Goal: Task Accomplishment & Management: Manage account settings

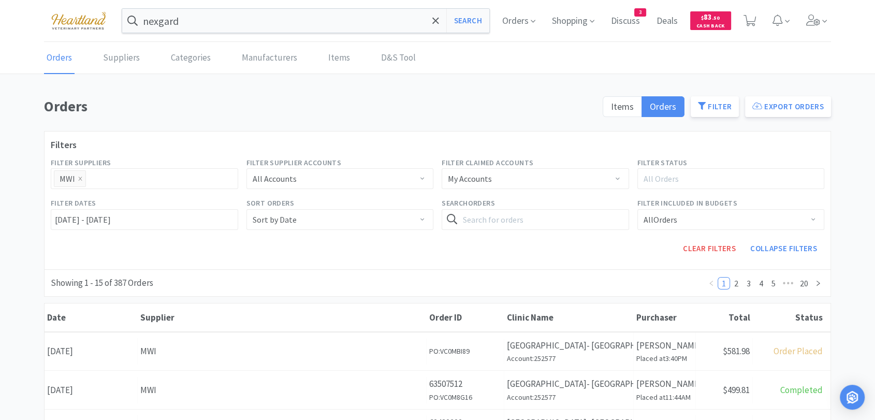
click at [411, 55] on div "Orders Suppliers Categories Manufacturers Items D&S Tool" at bounding box center [437, 57] width 787 height 31
click at [404, 57] on link "D&S Tool" at bounding box center [398, 58] width 40 height 32
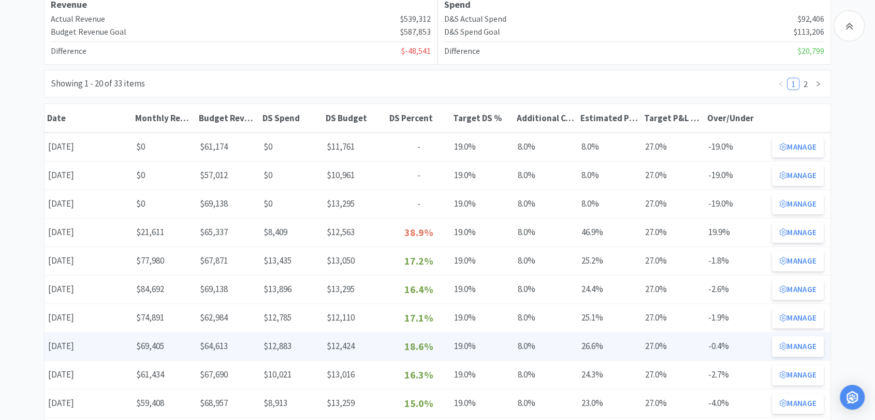
scroll to position [172, 0]
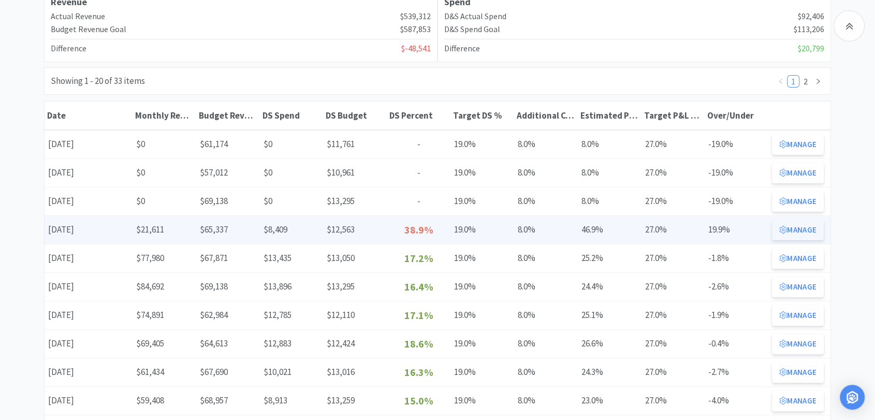
click at [812, 228] on button "Manage" at bounding box center [798, 229] width 52 height 21
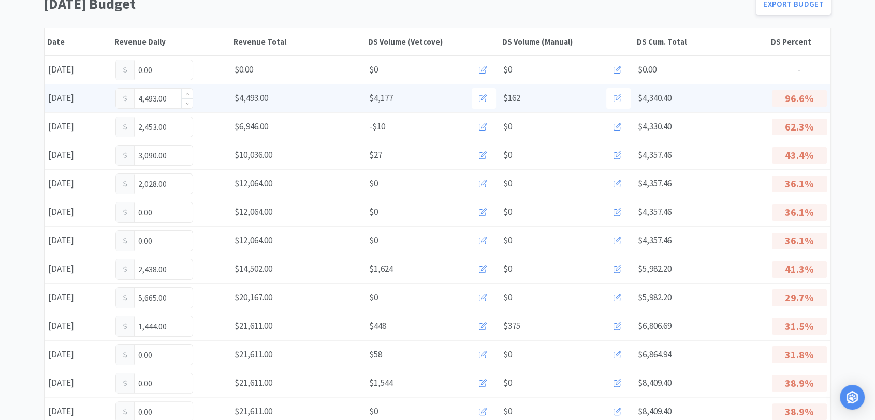
scroll to position [115, 0]
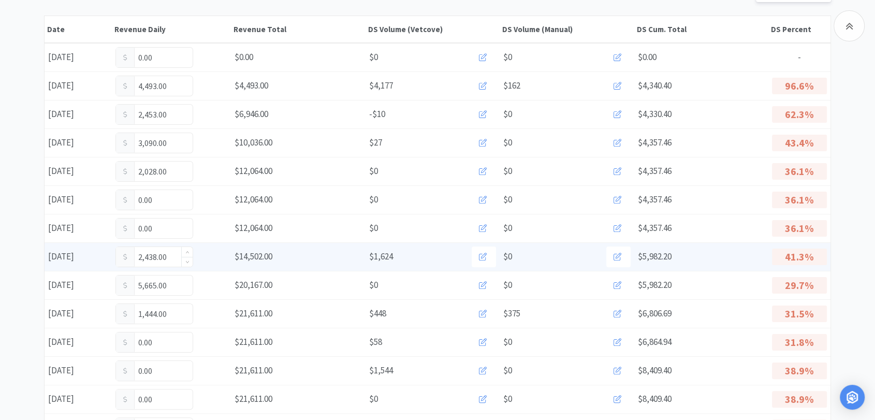
click at [174, 259] on input "2,438.00" at bounding box center [154, 257] width 77 height 20
type input "2,552"
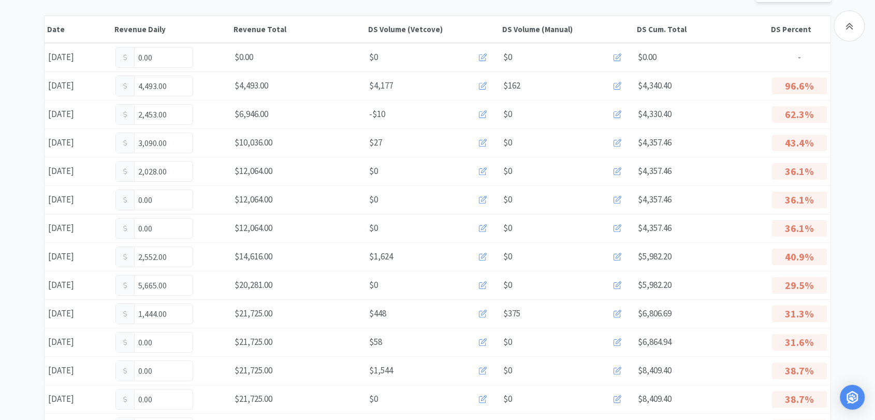
click at [171, 285] on input "5,665.00" at bounding box center [154, 285] width 77 height 20
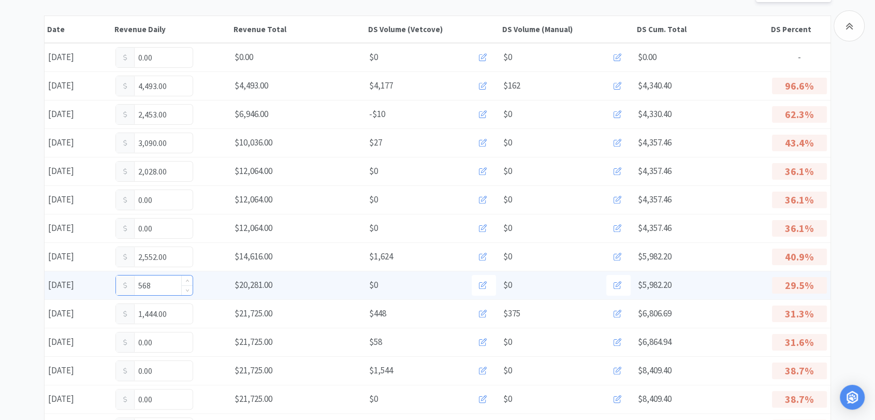
type input "5,685"
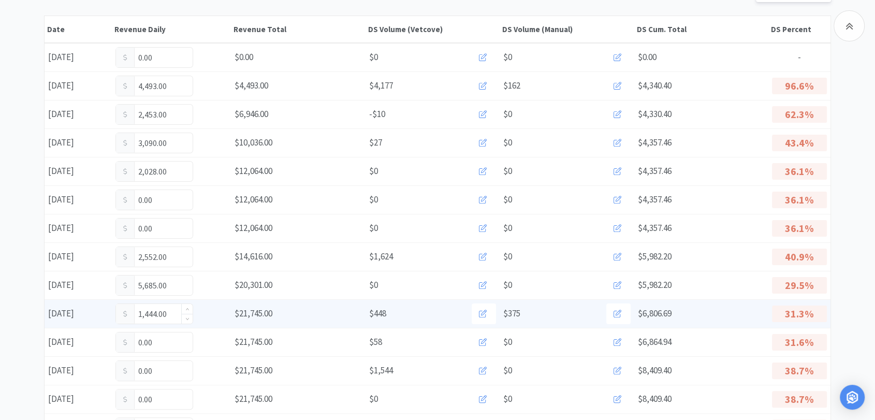
click at [166, 314] on input "1,444.00" at bounding box center [154, 314] width 77 height 20
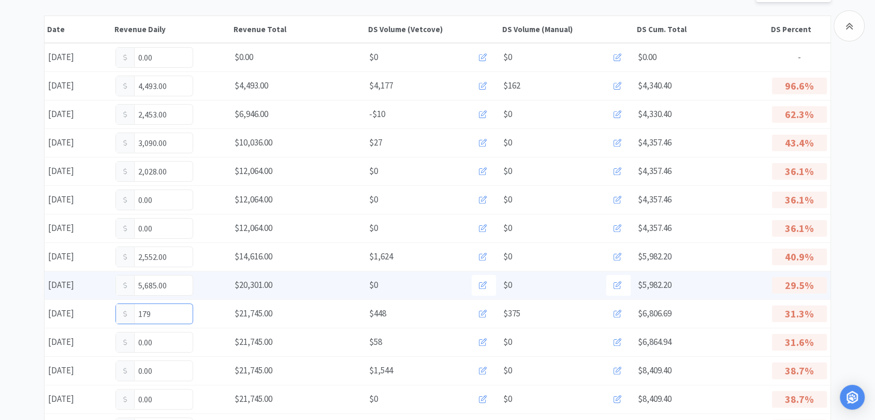
type input "1,796"
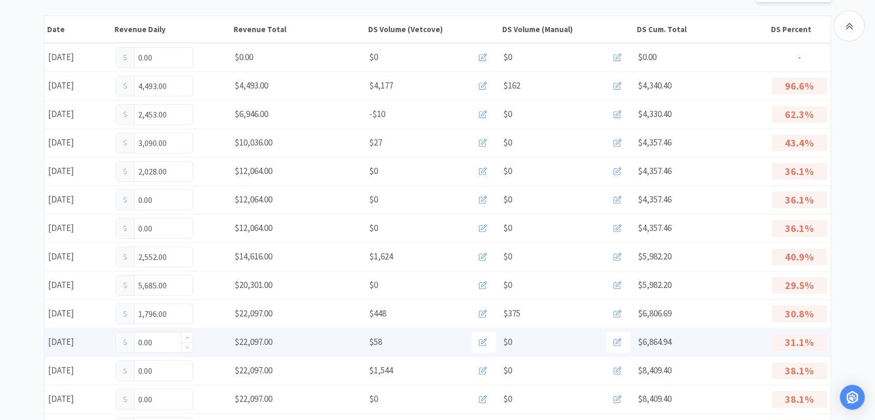
click at [157, 342] on input "0.00" at bounding box center [154, 342] width 77 height 20
type input "0"
type input "3,370"
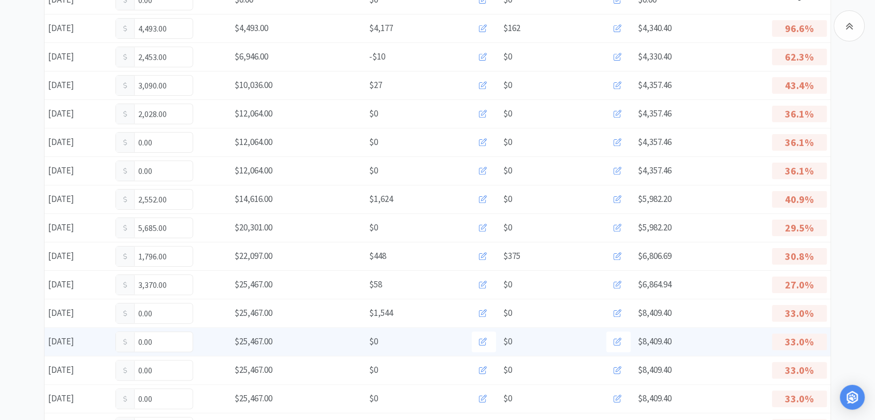
scroll to position [0, 0]
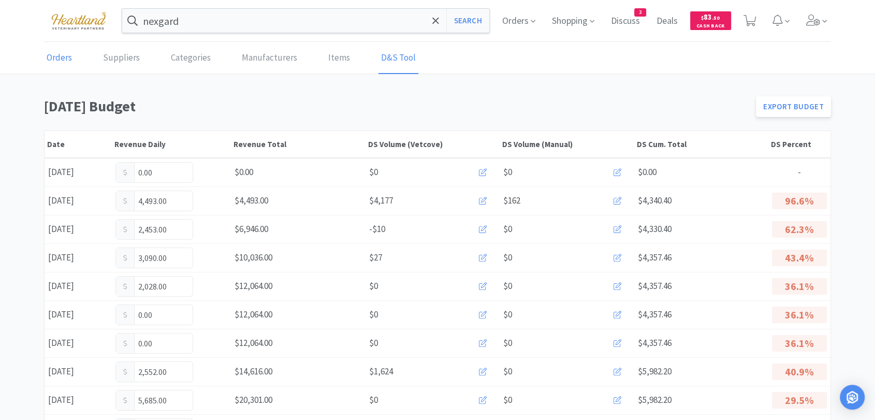
drag, startPoint x: 48, startPoint y: 57, endPoint x: 68, endPoint y: 64, distance: 21.3
click at [49, 57] on link "Orders" at bounding box center [59, 58] width 31 height 32
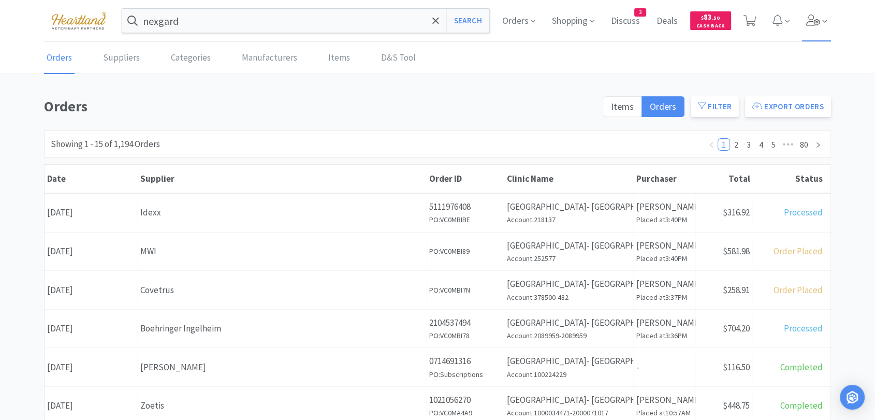
click at [803, 23] on span at bounding box center [817, 20] width 30 height 41
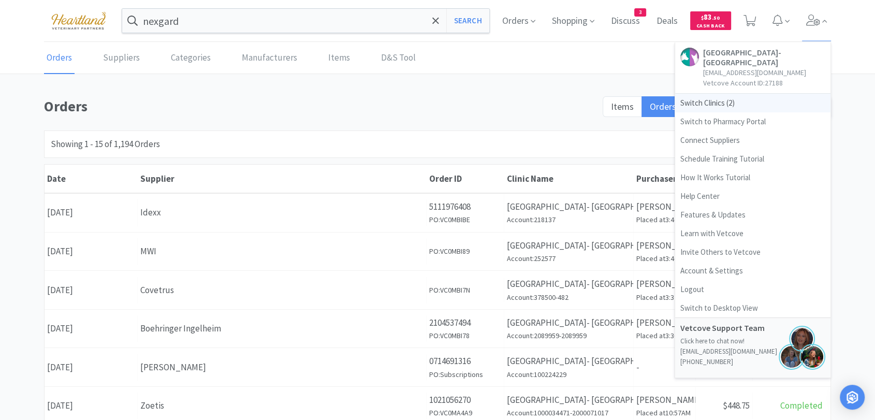
click at [716, 100] on span "Switch Clinics ( 2 )" at bounding box center [752, 103] width 155 height 19
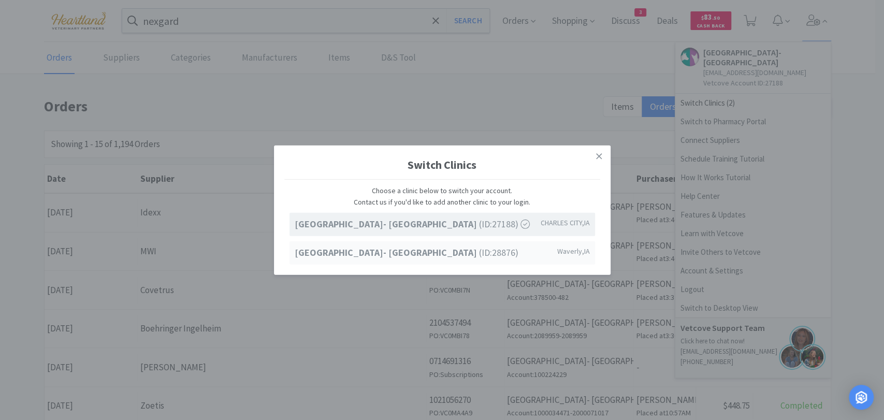
click at [463, 253] on strong "[GEOGRAPHIC_DATA]- [GEOGRAPHIC_DATA]" at bounding box center [387, 252] width 184 height 12
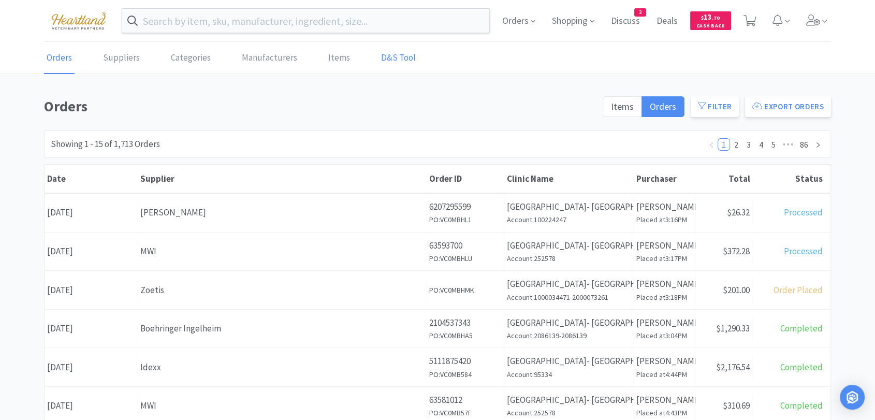
click at [395, 55] on link "D&S Tool" at bounding box center [398, 58] width 40 height 32
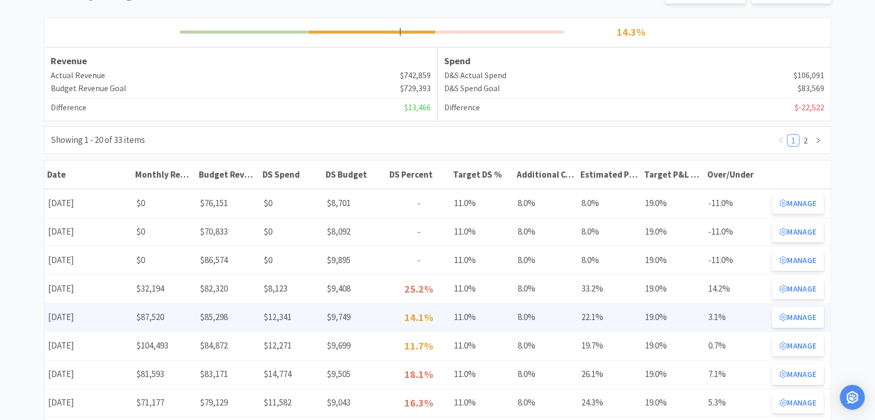
scroll to position [115, 0]
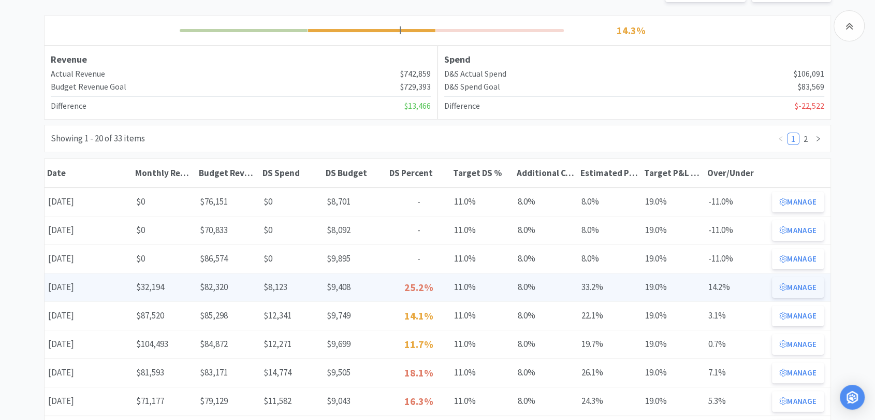
click at [811, 291] on button "Manage" at bounding box center [798, 287] width 52 height 21
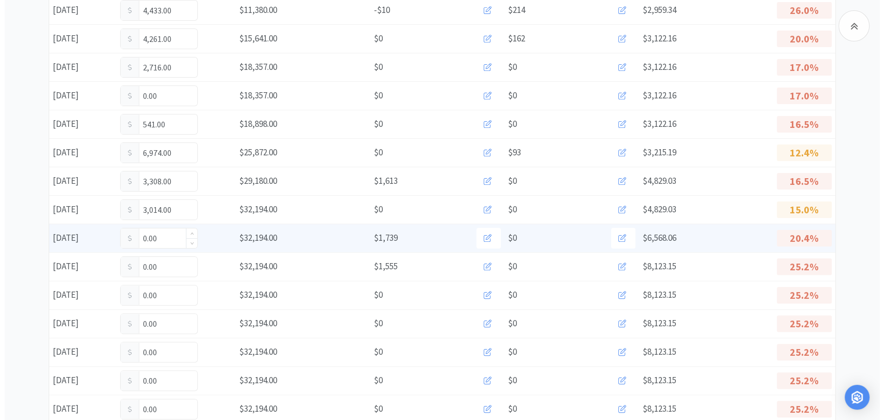
scroll to position [230, 0]
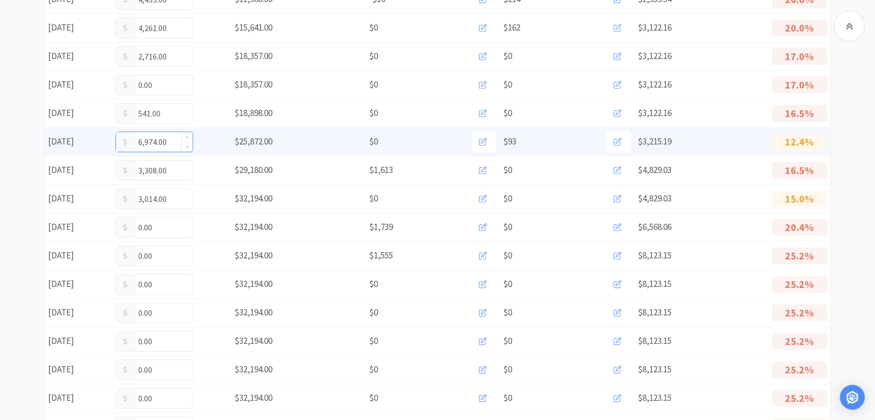
click at [171, 142] on input "6,974.00" at bounding box center [154, 142] width 77 height 20
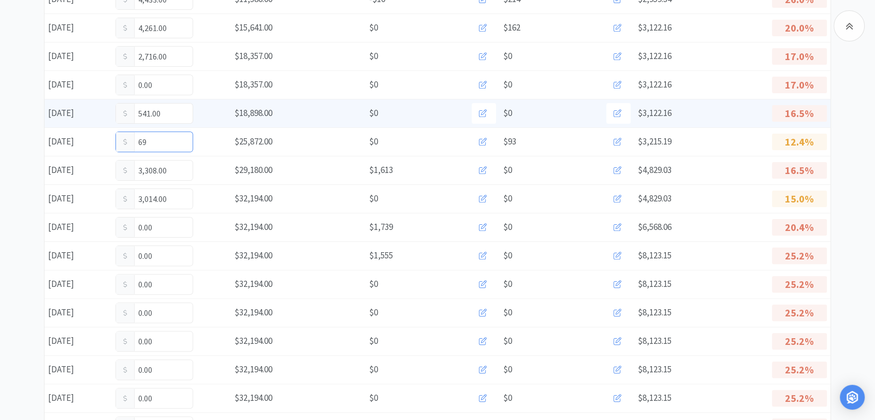
type input "6"
type input "8,185"
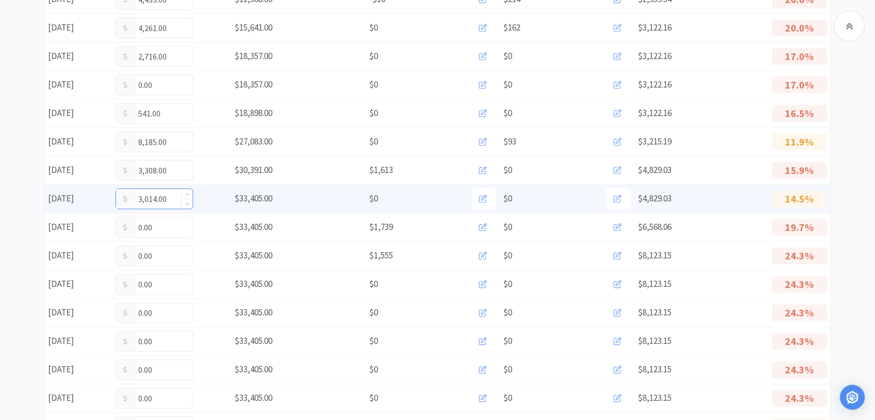
click at [175, 200] on input "3,014.00" at bounding box center [154, 199] width 77 height 20
type input "3,273"
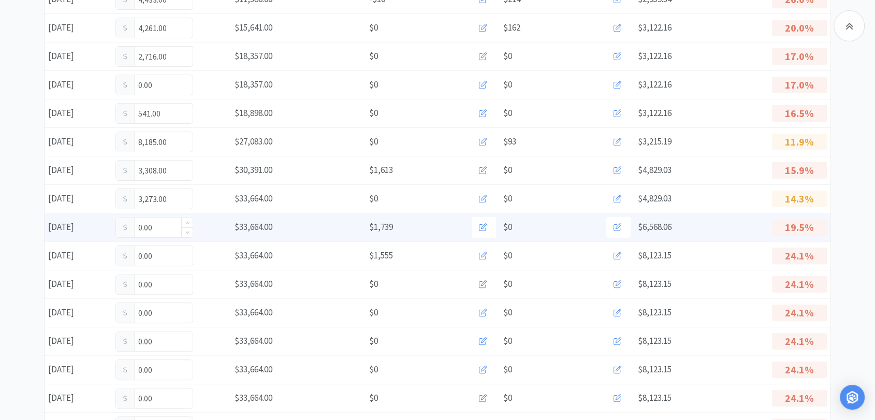
click at [162, 226] on input "0.00" at bounding box center [154, 227] width 77 height 20
type input "0"
type input "2,647"
click at [619, 226] on icon at bounding box center [617, 227] width 8 height 8
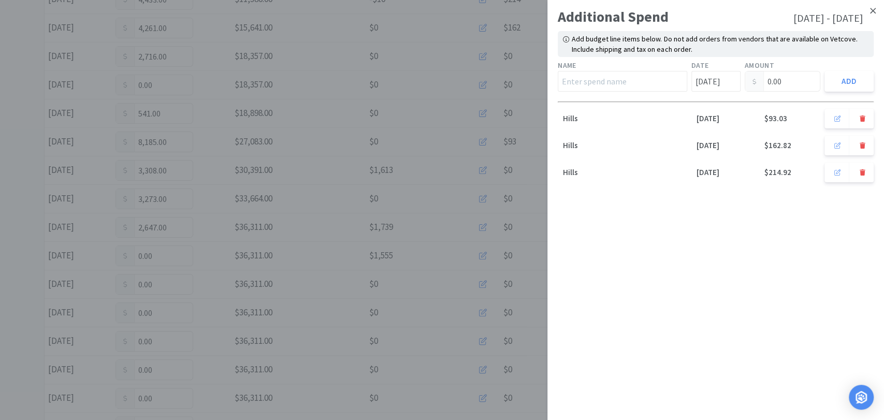
click at [870, 14] on icon at bounding box center [873, 10] width 6 height 9
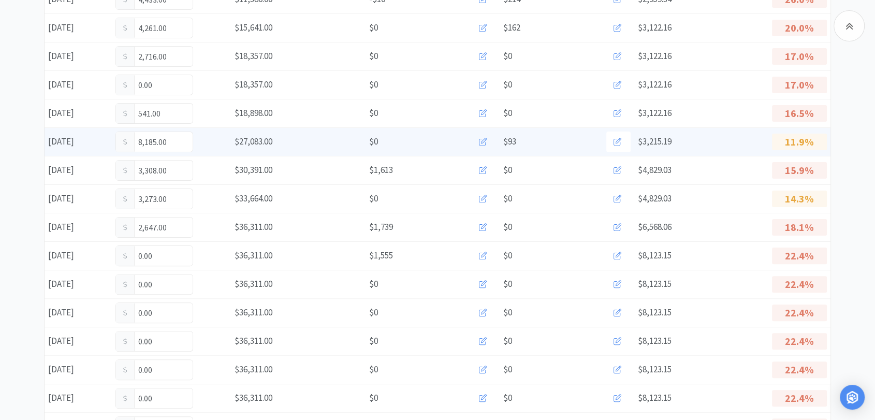
click at [481, 143] on icon at bounding box center [483, 142] width 8 height 8
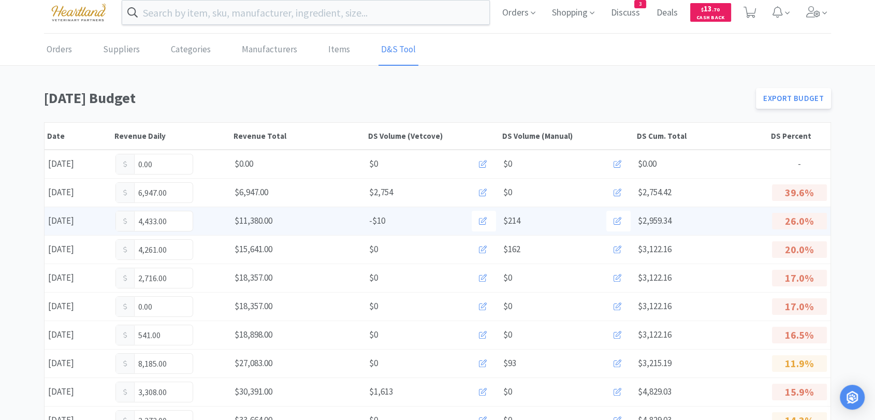
scroll to position [0, 0]
